Goal: Information Seeking & Learning: Learn about a topic

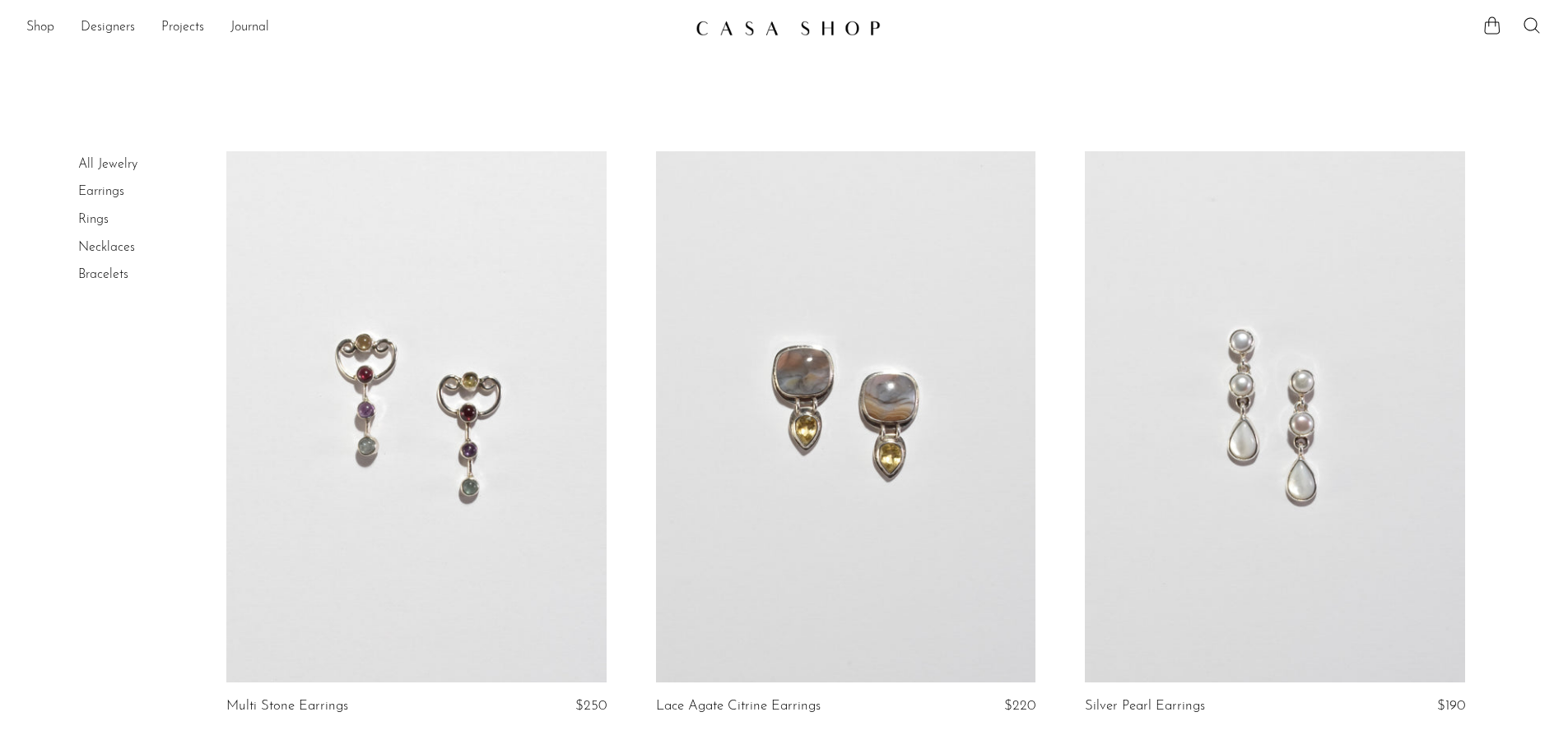
scroll to position [7072, 0]
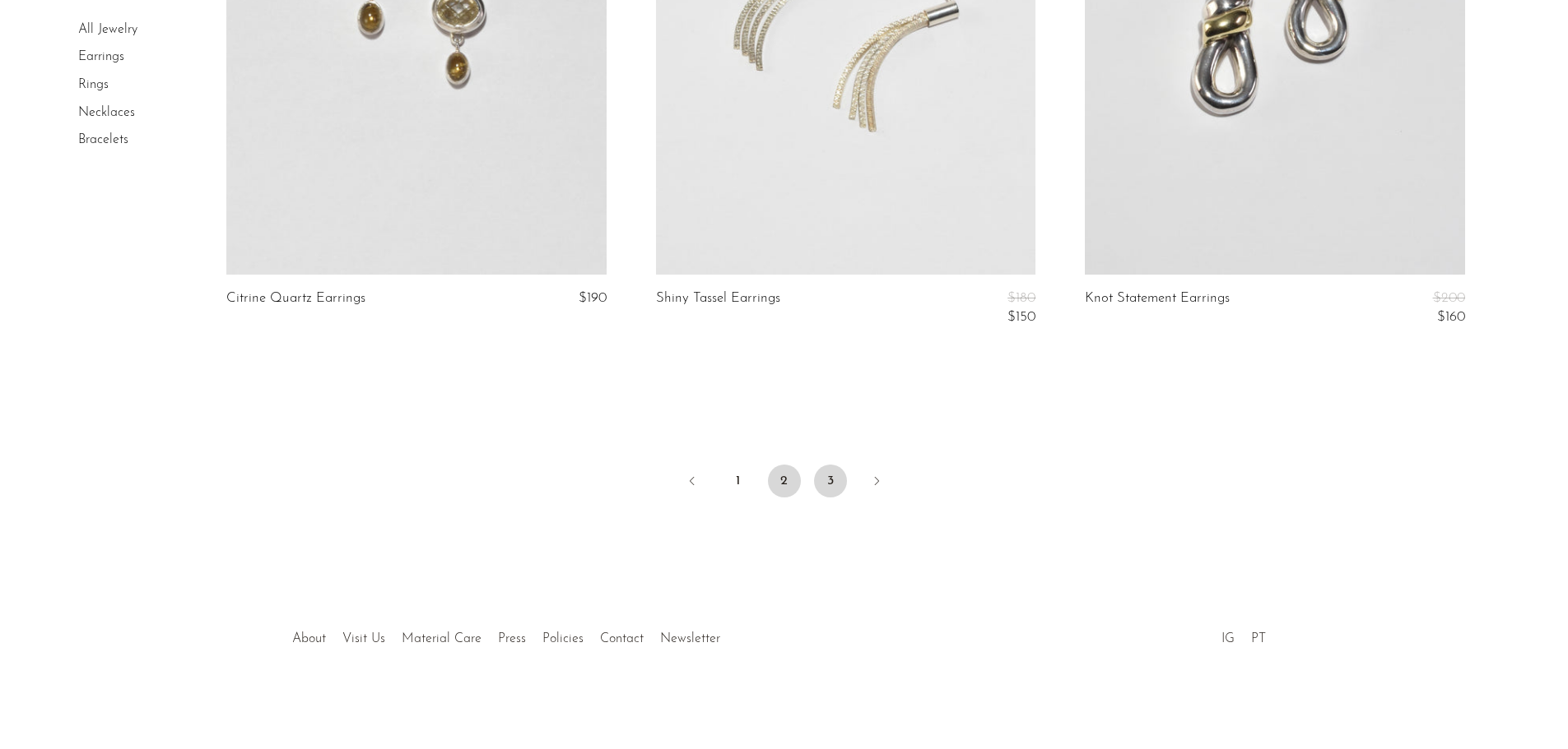
click at [819, 477] on link "3" at bounding box center [831, 482] width 33 height 33
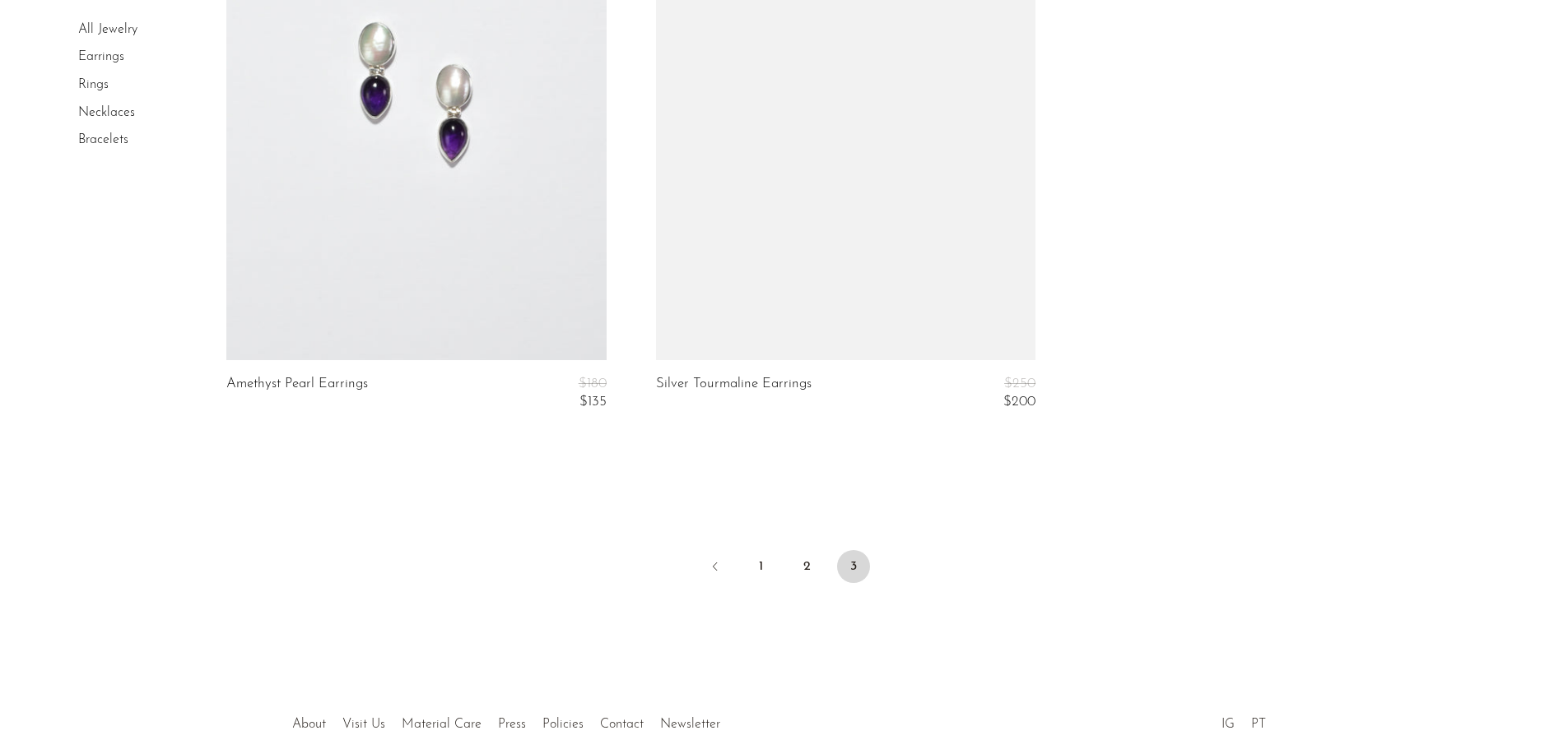
scroll to position [1488, 0]
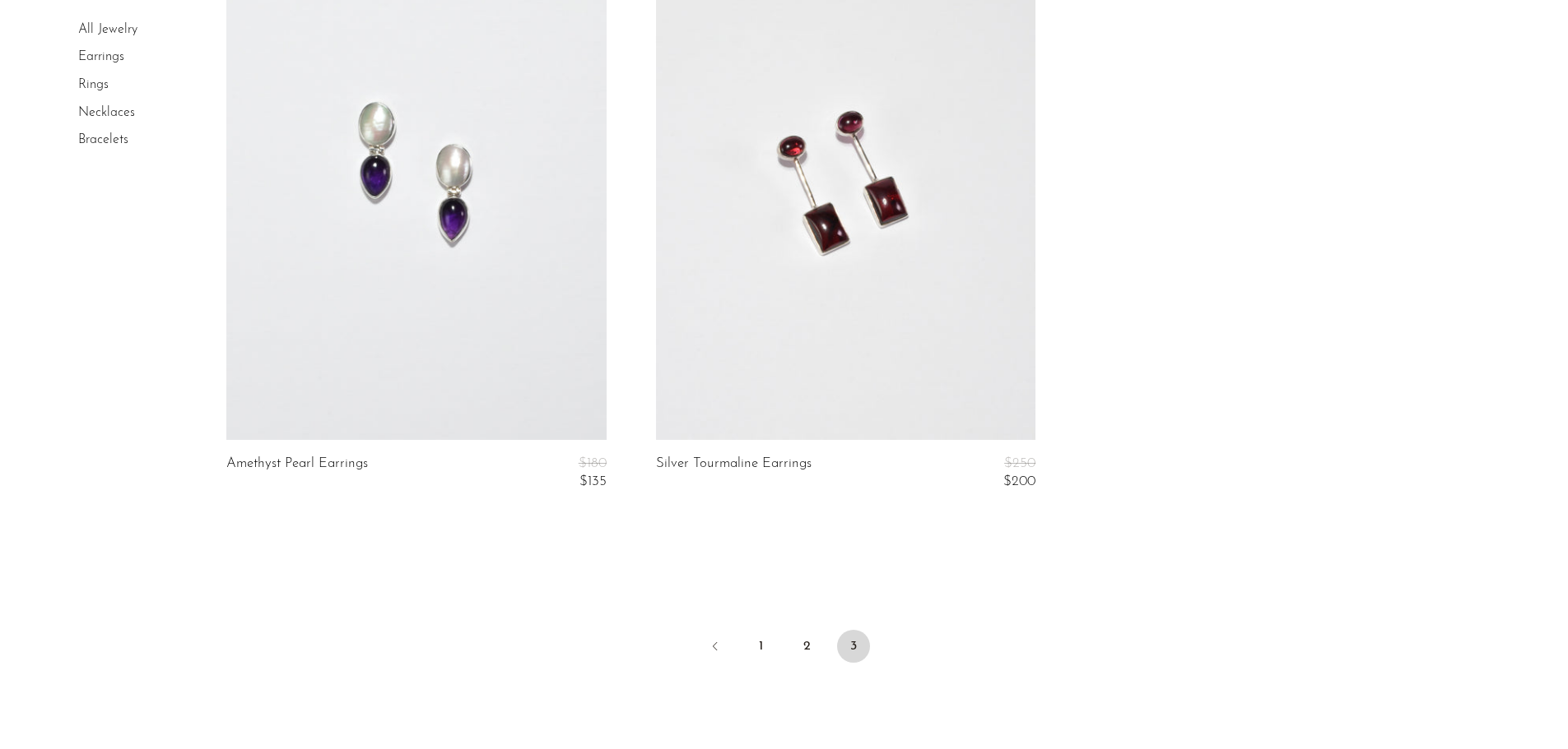
click at [369, 209] on link at bounding box center [415, 174] width 380 height 532
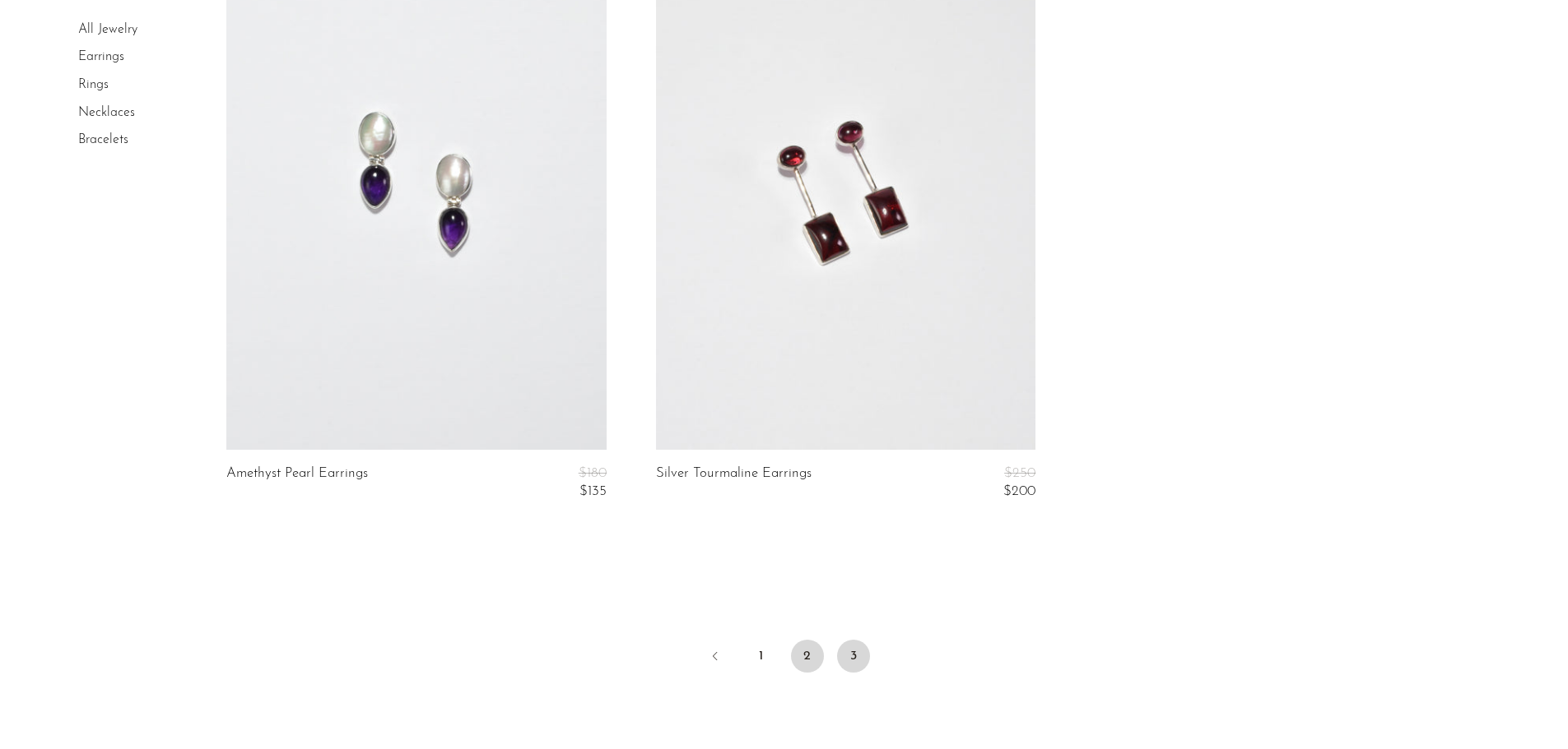
click at [801, 662] on link "2" at bounding box center [807, 657] width 33 height 33
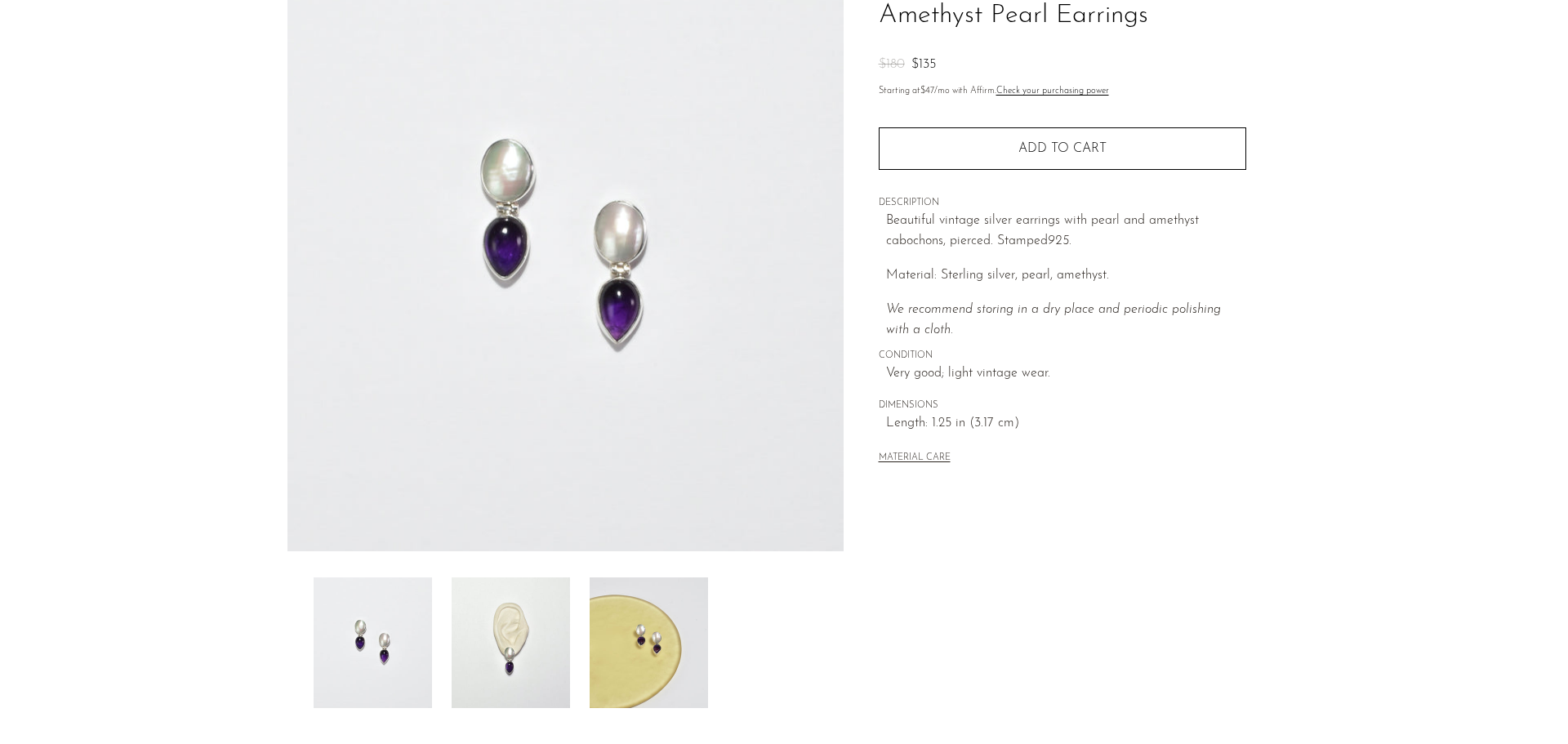
scroll to position [319, 0]
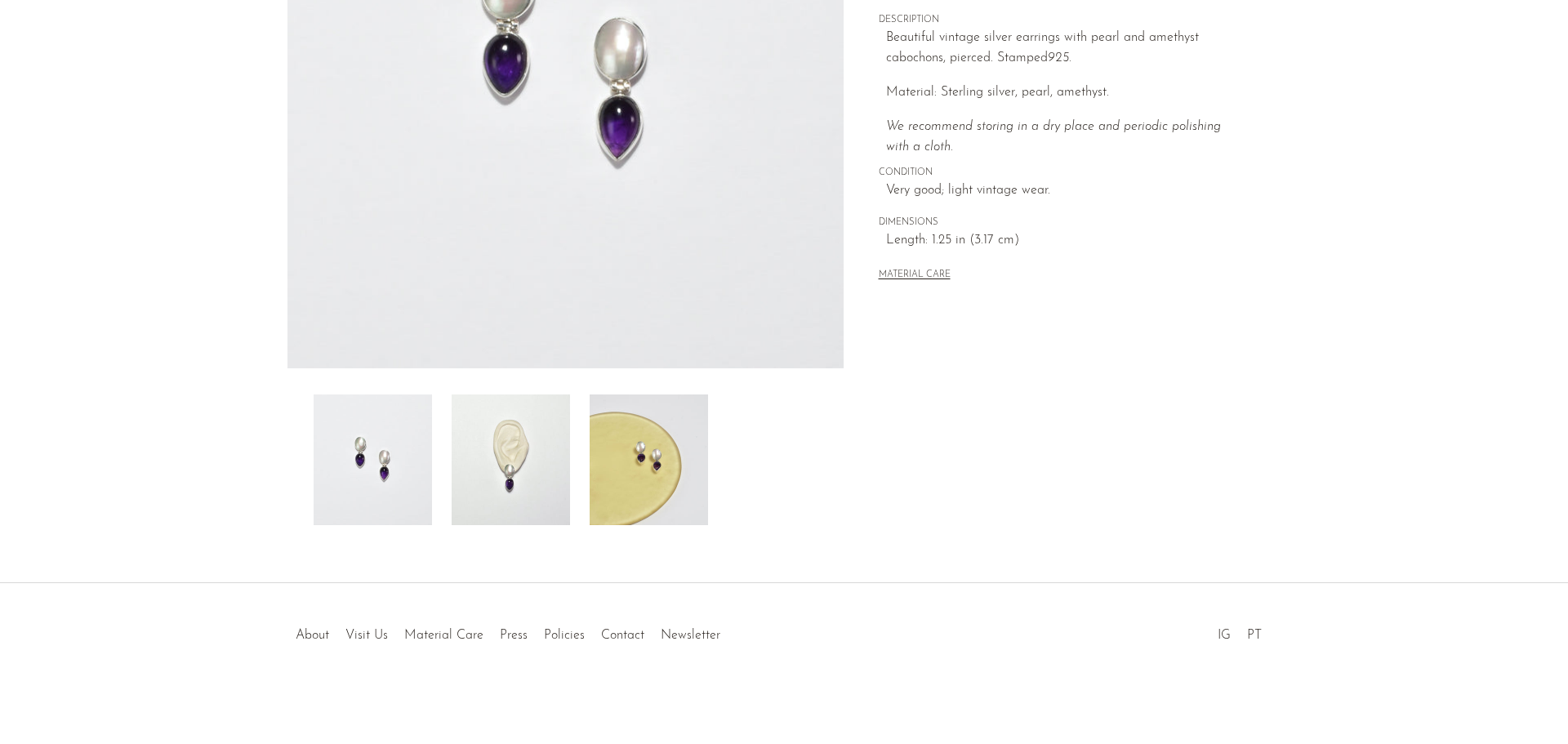
click at [631, 461] on img at bounding box center [649, 460] width 118 height 131
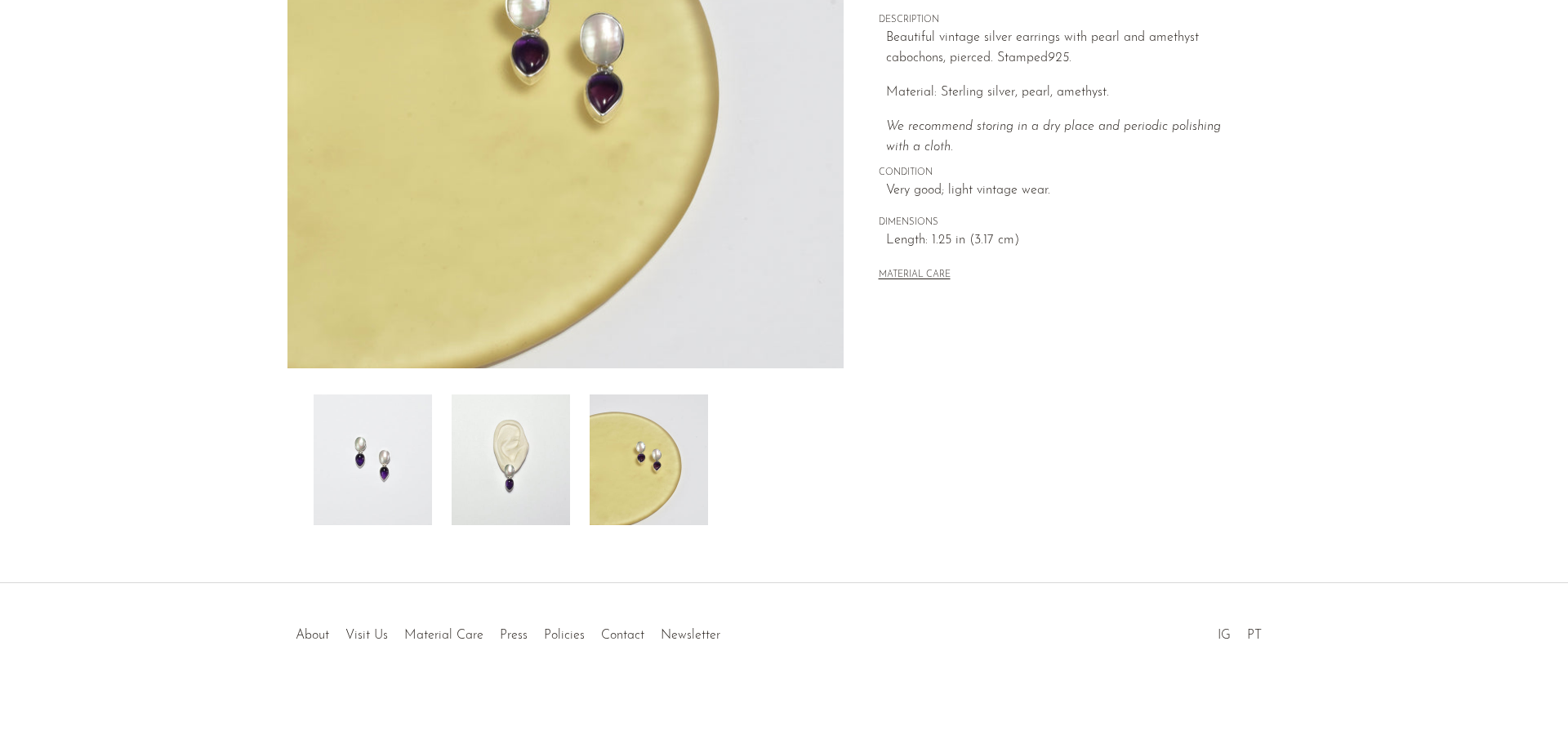
click at [527, 451] on img at bounding box center [510, 460] width 118 height 131
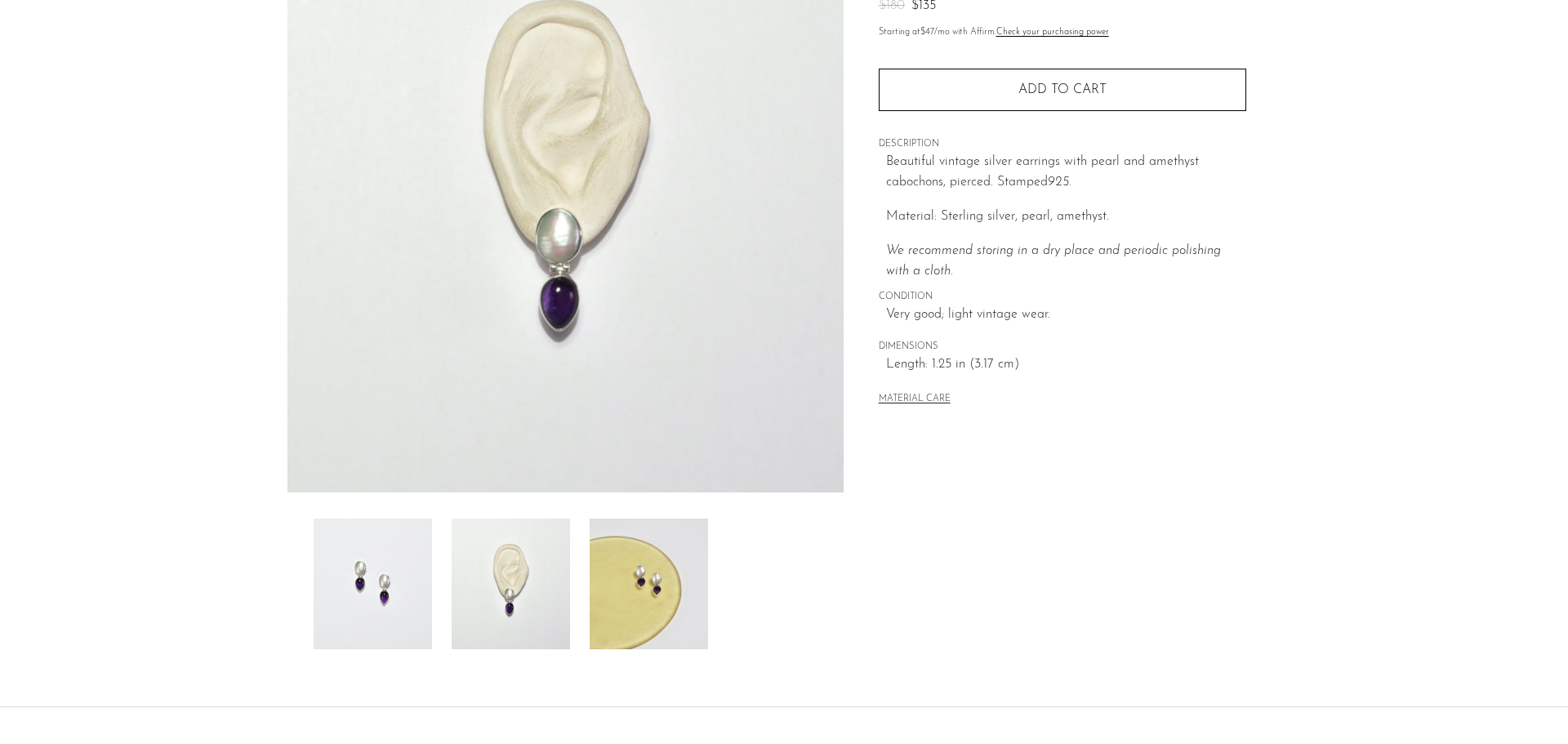
scroll to position [156, 0]
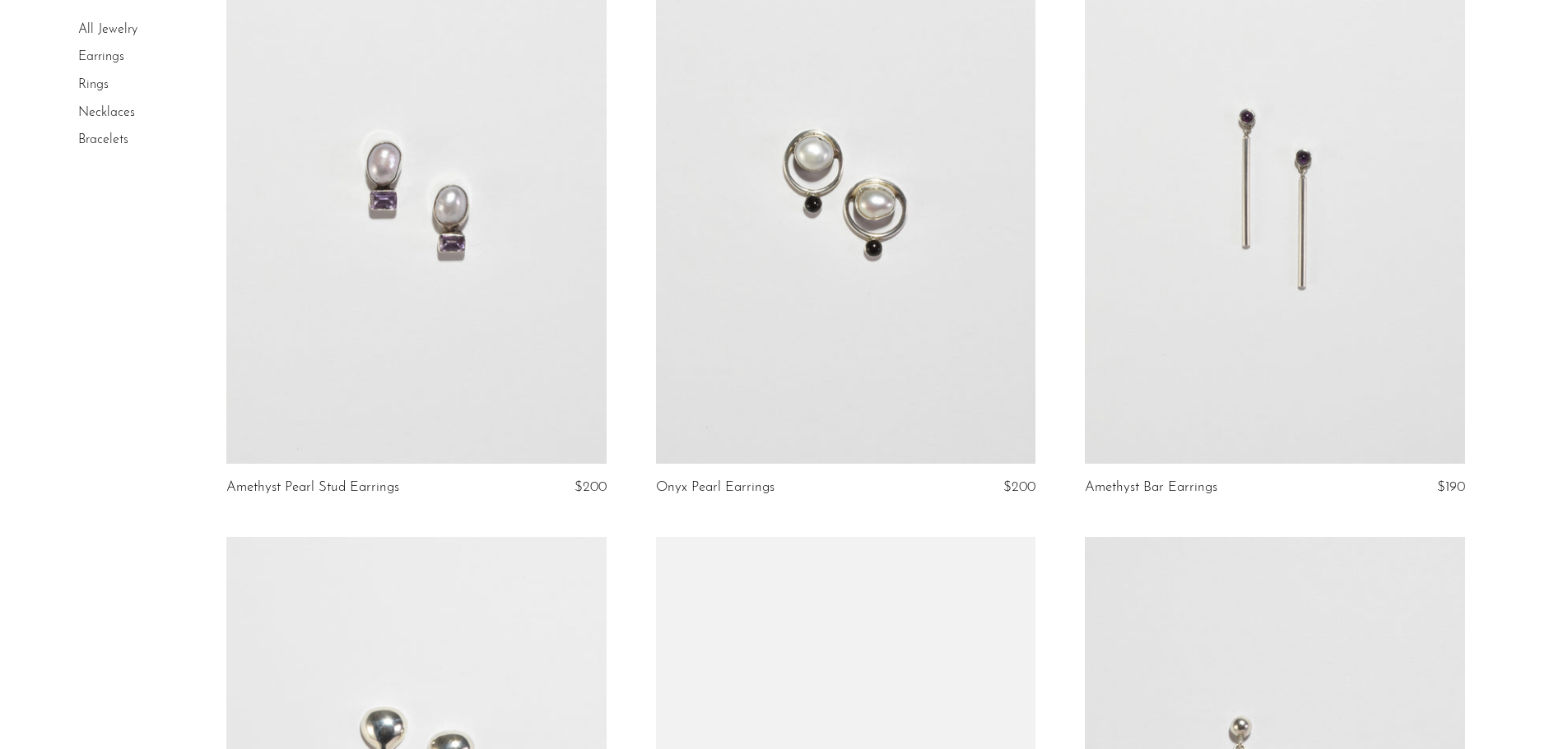
scroll to position [1234, 0]
